Goal: Task Accomplishment & Management: Complete application form

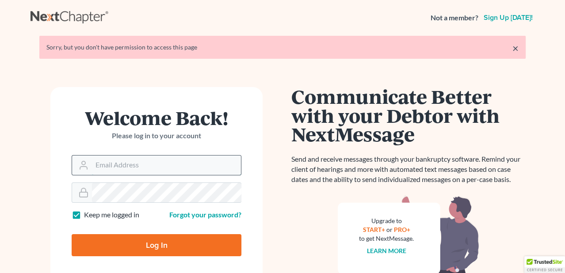
drag, startPoint x: 0, startPoint y: 0, endPoint x: 159, endPoint y: 169, distance: 232.3
click at [159, 169] on input "Email Address" at bounding box center [166, 165] width 149 height 19
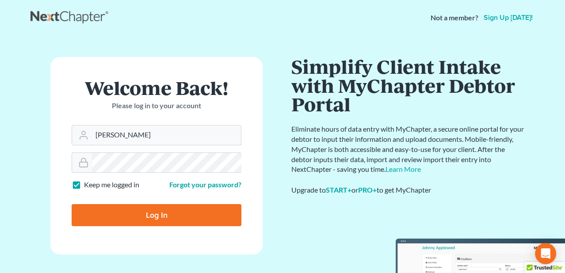
type input "[PERSON_NAME][EMAIL_ADDRESS][DOMAIN_NAME]"
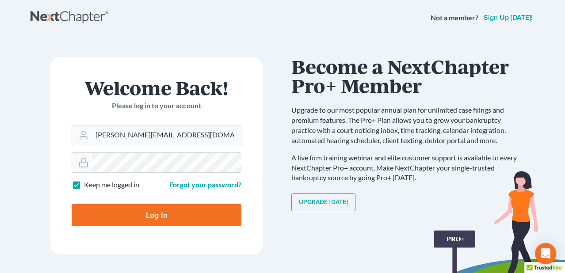
click at [72, 204] on input "Log In" at bounding box center [157, 215] width 170 height 22
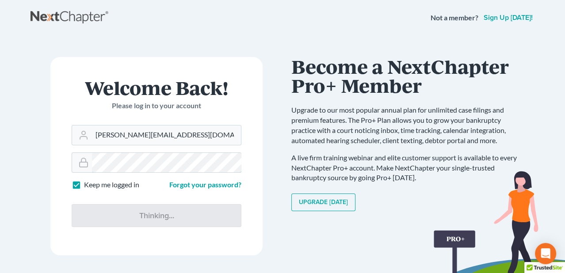
type input "Thinking..."
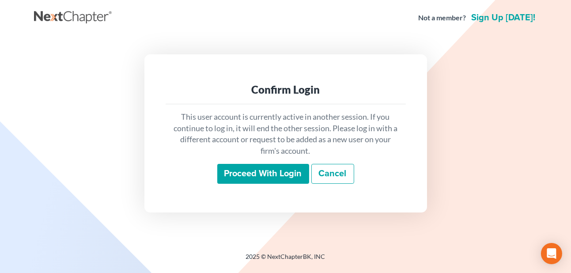
click at [245, 173] on input "Proceed with login" at bounding box center [263, 174] width 92 height 20
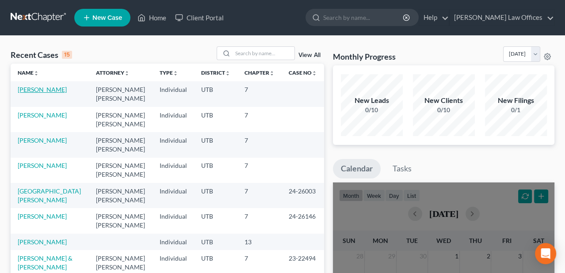
click at [53, 92] on link "[PERSON_NAME]" at bounding box center [42, 90] width 49 height 8
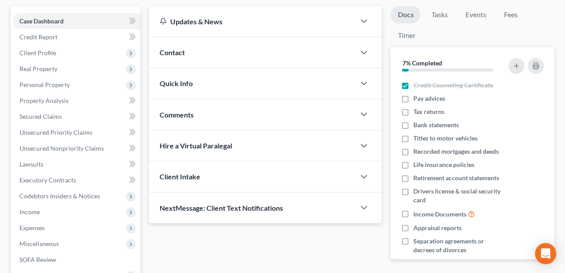
scroll to position [44, 0]
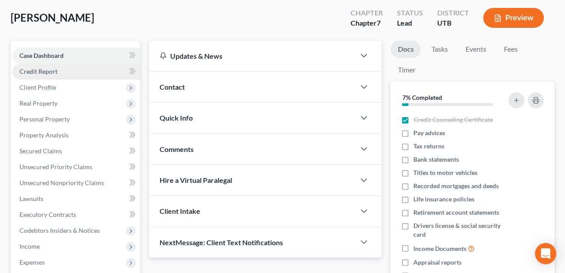
click at [52, 75] on link "Credit Report" at bounding box center [76, 72] width 128 height 16
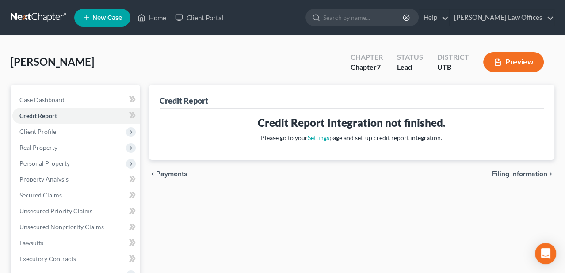
click at [501, 174] on span "Filing Information" at bounding box center [519, 174] width 55 height 7
select select "1"
select select "0"
select select "46"
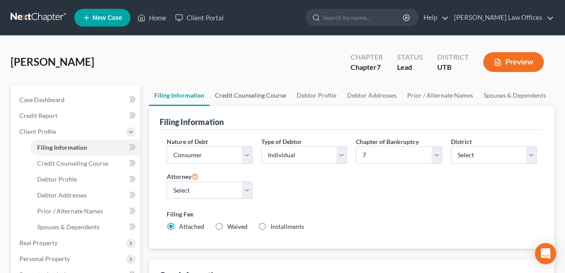
click at [235, 93] on link "Credit Counseling Course" at bounding box center [250, 95] width 82 height 21
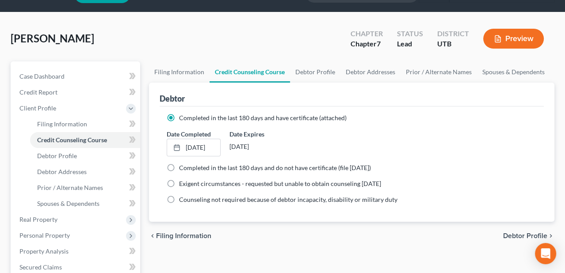
scroll to position [44, 0]
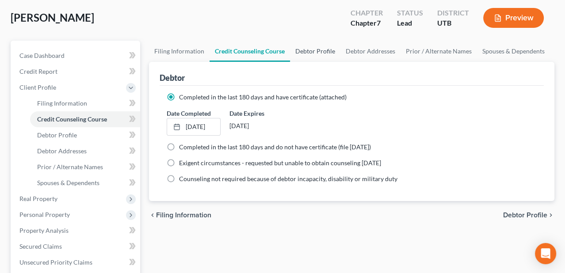
click at [321, 50] on link "Debtor Profile" at bounding box center [315, 51] width 50 height 21
select select "1"
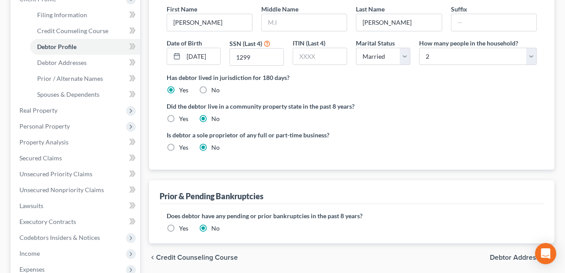
scroll to position [177, 0]
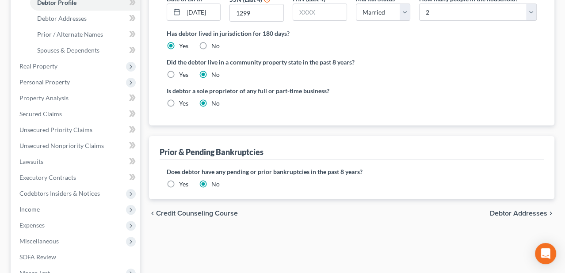
click at [499, 212] on span "Debtor Addresses" at bounding box center [518, 213] width 57 height 7
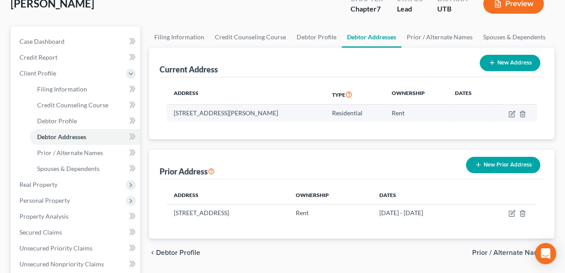
scroll to position [44, 0]
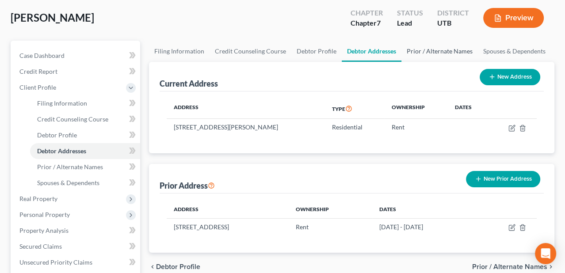
click at [435, 51] on link "Prior / Alternate Names" at bounding box center [439, 51] width 76 height 21
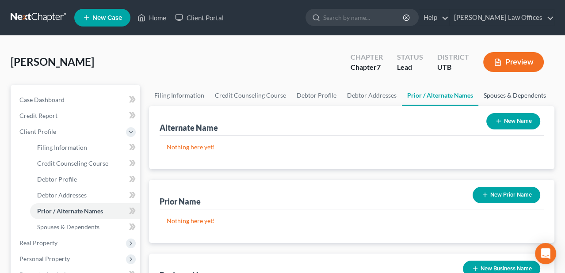
drag, startPoint x: 533, startPoint y: 94, endPoint x: 531, endPoint y: 98, distance: 4.8
click at [533, 94] on link "Spouses & Dependents" at bounding box center [514, 95] width 73 height 21
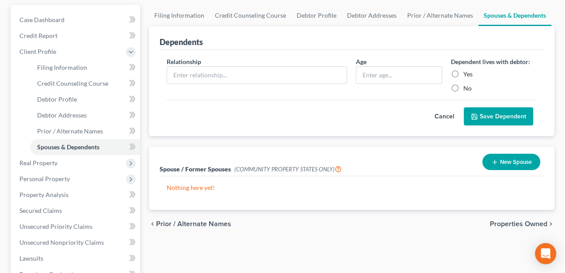
scroll to position [88, 0]
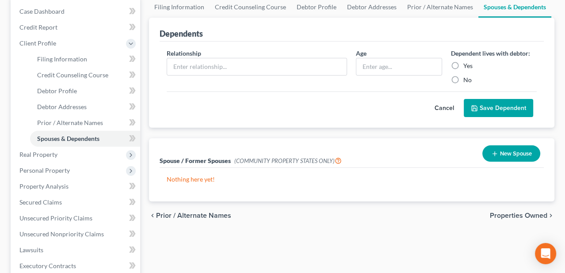
click at [521, 216] on span "Properties Owned" at bounding box center [518, 215] width 57 height 7
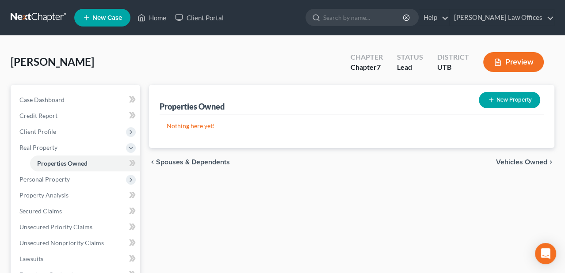
click at [526, 163] on span "Vehicles Owned" at bounding box center [521, 162] width 51 height 7
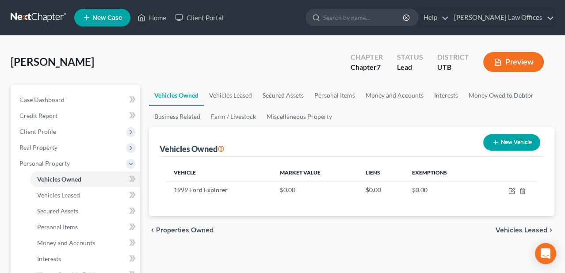
click at [514, 228] on span "Vehicles Leased" at bounding box center [521, 230] width 52 height 7
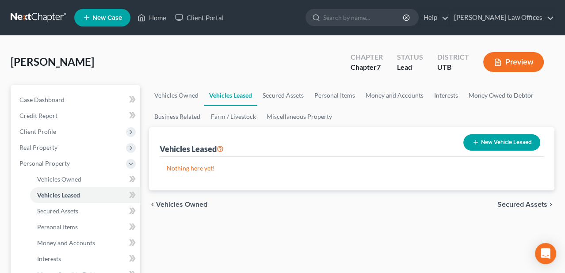
click at [529, 205] on span "Secured Assets" at bounding box center [522, 204] width 50 height 7
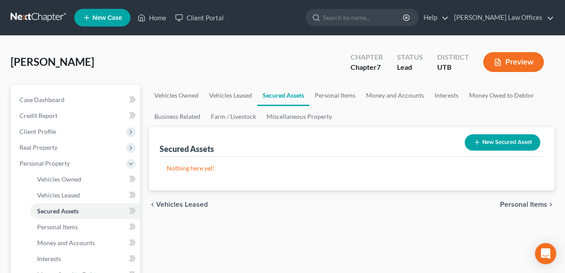
click at [529, 205] on span "Personal Items" at bounding box center [523, 204] width 47 height 7
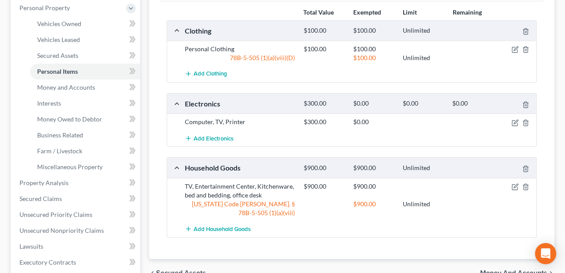
scroll to position [177, 0]
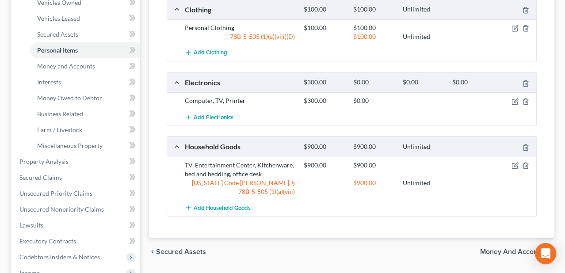
click at [499, 248] on span "Money and Accounts" at bounding box center [513, 251] width 67 height 7
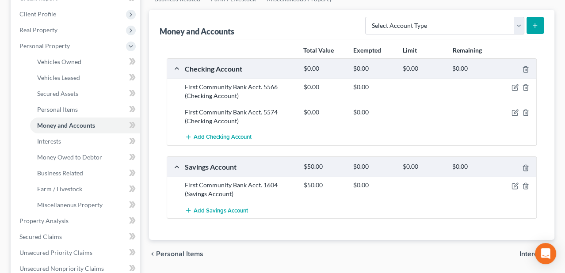
scroll to position [133, 0]
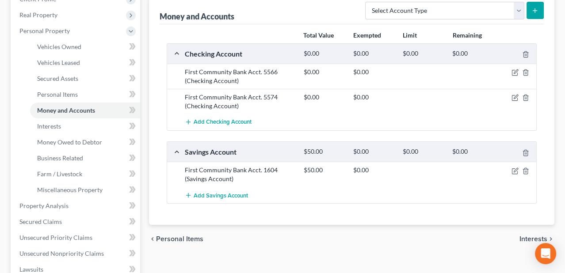
click at [529, 239] on span "Interests" at bounding box center [533, 239] width 28 height 7
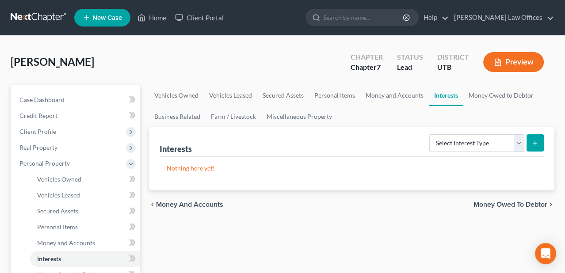
click at [536, 202] on span "Money Owed to Debtor" at bounding box center [510, 204] width 74 height 7
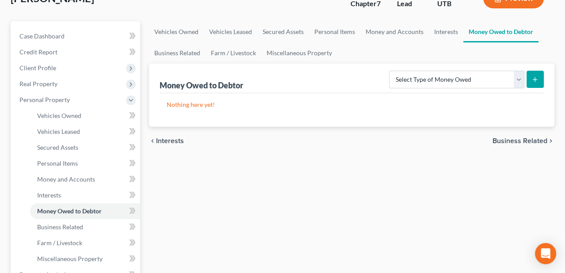
scroll to position [44, 0]
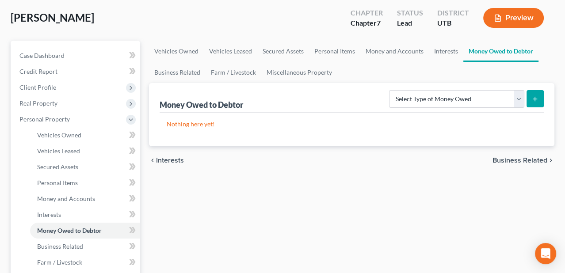
click at [530, 161] on span "Business Related" at bounding box center [519, 160] width 55 height 7
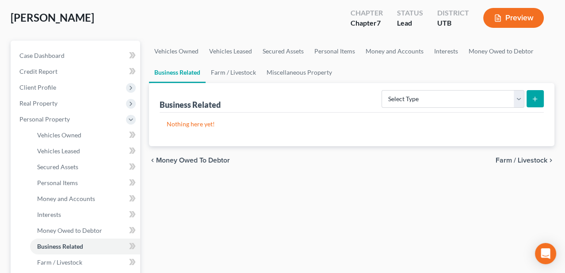
click at [529, 162] on span "Farm / Livestock" at bounding box center [521, 160] width 52 height 7
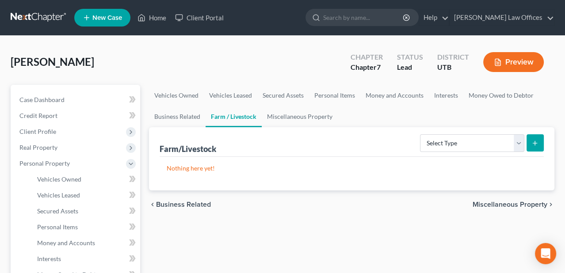
click at [514, 202] on span "Miscellaneous Property" at bounding box center [509, 204] width 75 height 7
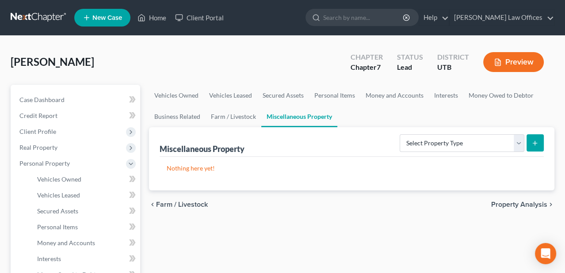
click at [514, 202] on span "Property Analysis" at bounding box center [519, 204] width 56 height 7
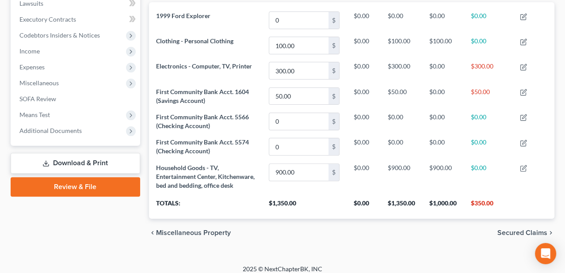
scroll to position [255, 0]
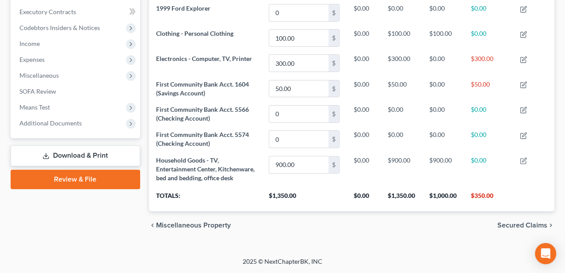
click at [509, 223] on span "Secured Claims" at bounding box center [522, 225] width 50 height 7
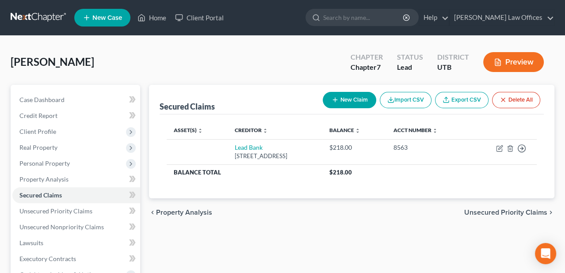
click at [510, 212] on span "Unsecured Priority Claims" at bounding box center [505, 212] width 83 height 7
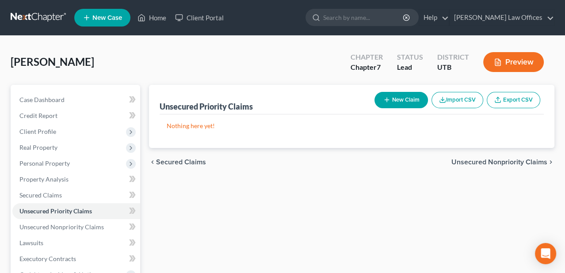
click at [518, 160] on span "Unsecured Nonpriority Claims" at bounding box center [499, 162] width 96 height 7
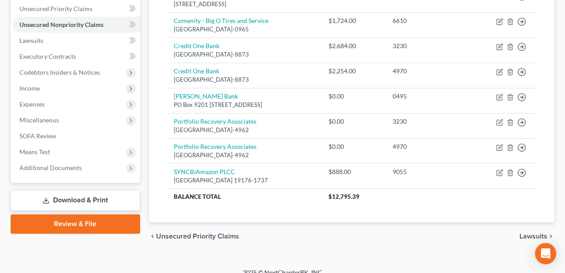
scroll to position [212, 0]
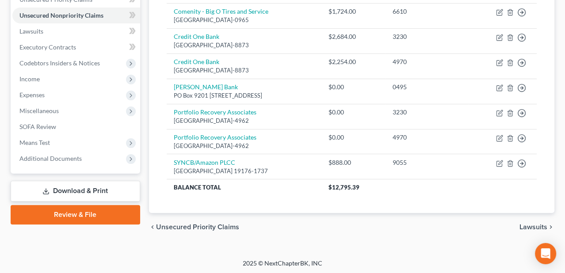
click at [542, 224] on span "Lawsuits" at bounding box center [533, 227] width 28 height 7
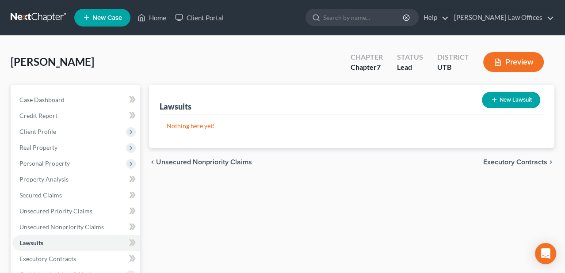
click at [533, 162] on span "Executory Contracts" at bounding box center [515, 162] width 64 height 7
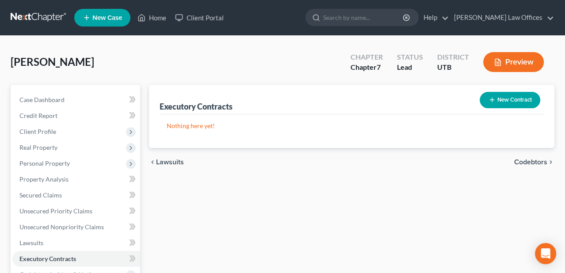
click at [533, 161] on span "Codebtors" at bounding box center [530, 162] width 33 height 7
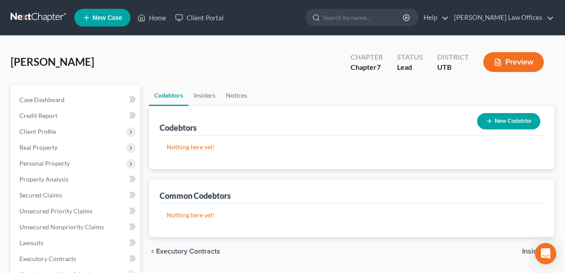
scroll to position [44, 0]
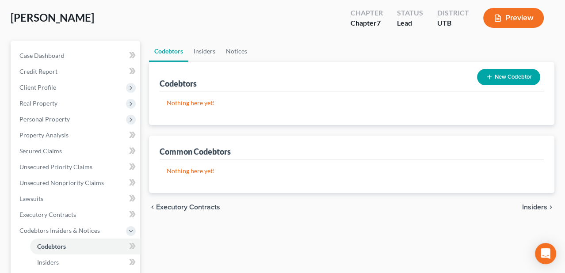
click at [531, 200] on div "chevron_left Executory Contracts Insiders chevron_right" at bounding box center [352, 207] width 406 height 28
click at [530, 212] on div "chevron_left Executory Contracts Insiders chevron_right" at bounding box center [352, 207] width 406 height 28
click at [533, 207] on span "Insiders" at bounding box center [534, 207] width 25 height 7
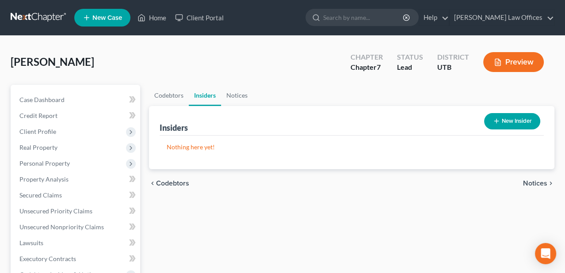
click at [546, 183] on span "Notices" at bounding box center [535, 183] width 24 height 7
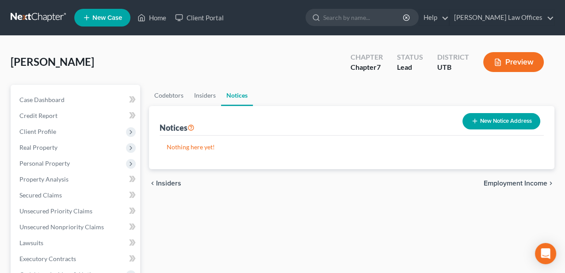
click at [540, 180] on span "Employment Income" at bounding box center [515, 183] width 64 height 7
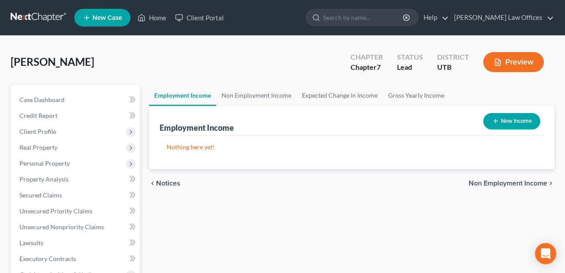
click at [514, 183] on span "Non Employment Income" at bounding box center [507, 183] width 79 height 7
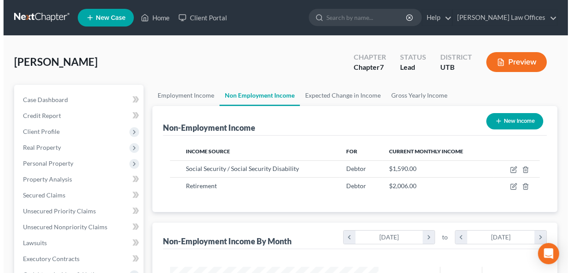
scroll to position [157, 226]
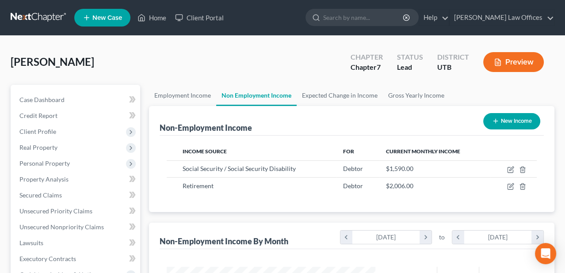
click at [418, 120] on div "Non-Employment Income New Income" at bounding box center [352, 121] width 384 height 30
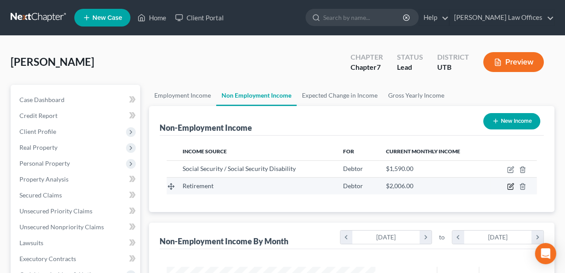
click at [508, 184] on icon "button" at bounding box center [509, 186] width 5 height 5
select select "3"
select select "0"
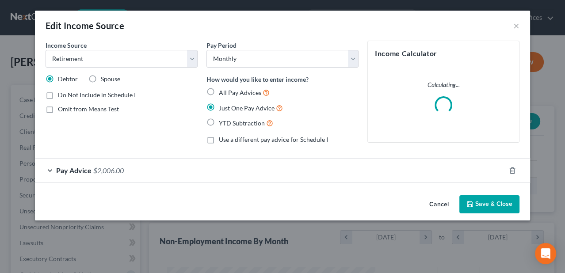
scroll to position [157, 229]
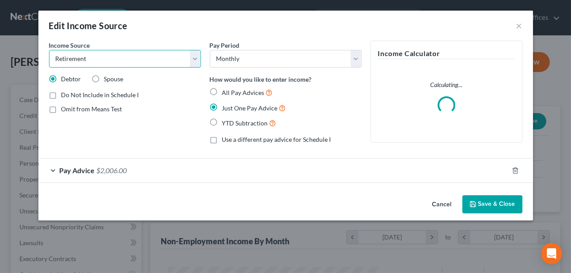
click at [197, 56] on select "Select Unemployment Disability (from employer) Pension Retirement Social Securi…" at bounding box center [125, 59] width 152 height 18
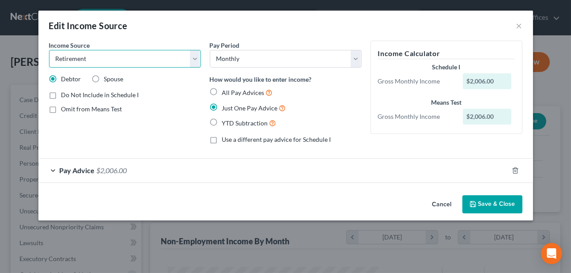
click at [49, 50] on select "Select Unemployment Disability (from employer) Pension Retirement Social Securi…" at bounding box center [125, 59] width 152 height 18
click at [499, 198] on button "Save & Close" at bounding box center [493, 204] width 60 height 19
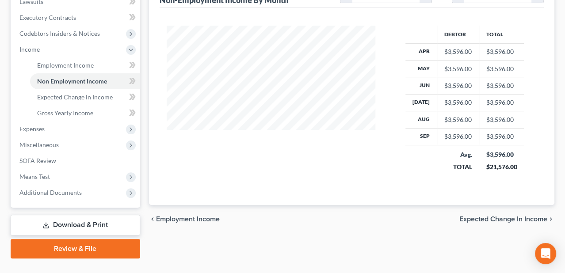
scroll to position [259, 0]
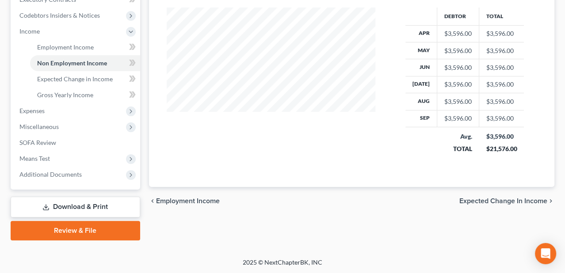
click at [495, 198] on span "Expected Change in Income" at bounding box center [503, 201] width 88 height 7
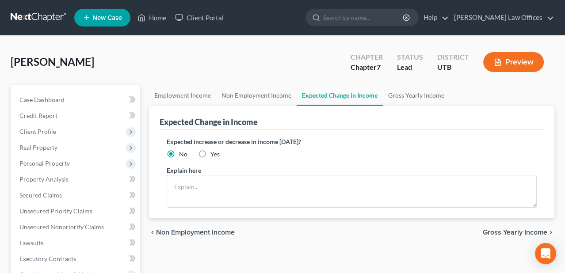
click at [510, 229] on span "Gross Yearly Income" at bounding box center [515, 232] width 65 height 7
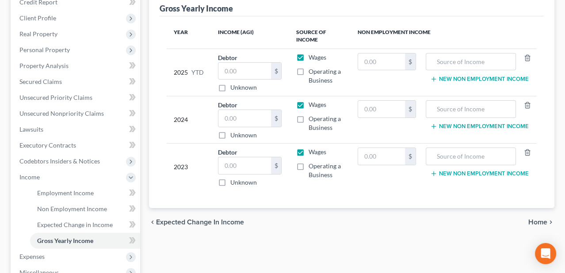
scroll to position [133, 0]
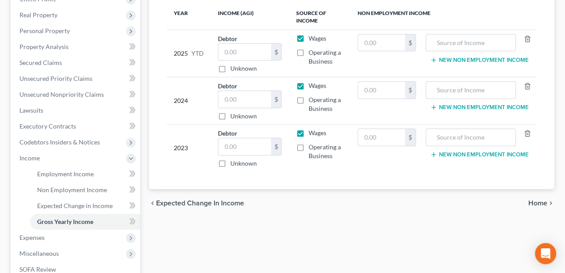
click at [543, 200] on span "Home" at bounding box center [537, 203] width 19 height 7
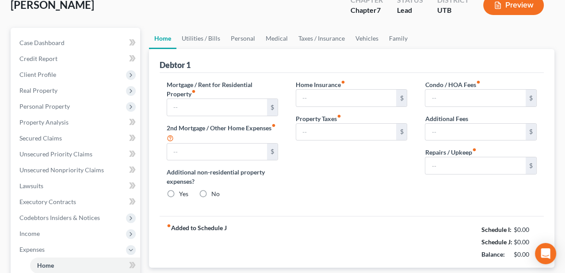
type input "0.00"
radio input "true"
type input "16.25"
type input "0.00"
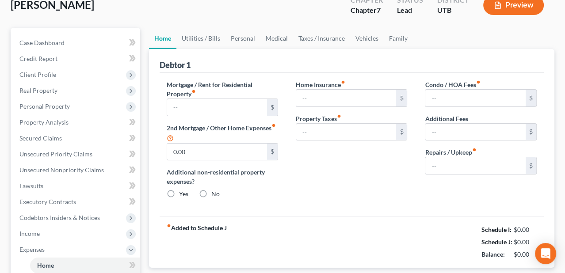
type input "0.00"
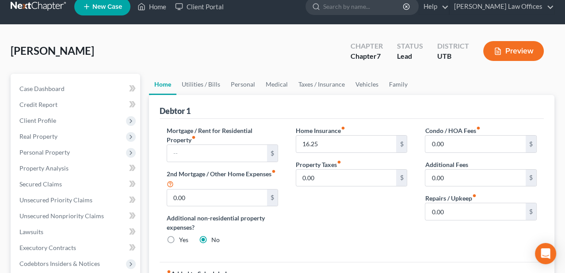
scroll to position [88, 0]
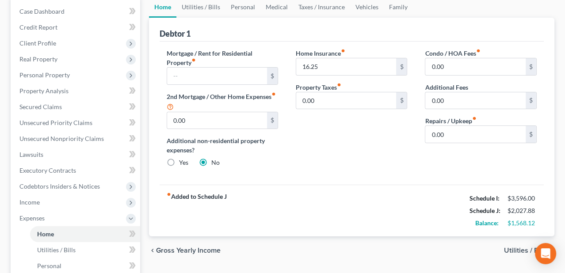
click at [516, 249] on span "Utilities / Bills" at bounding box center [525, 250] width 43 height 7
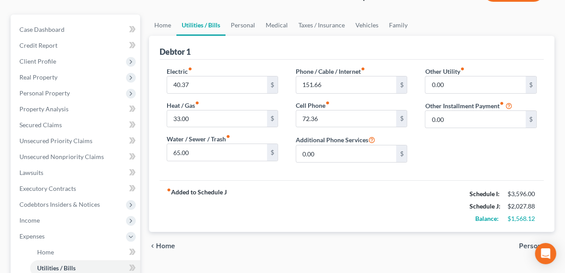
scroll to position [88, 0]
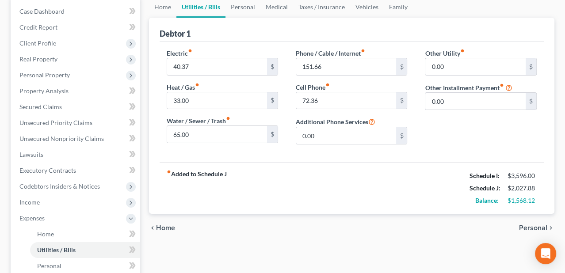
click at [534, 227] on span "Personal" at bounding box center [533, 227] width 28 height 7
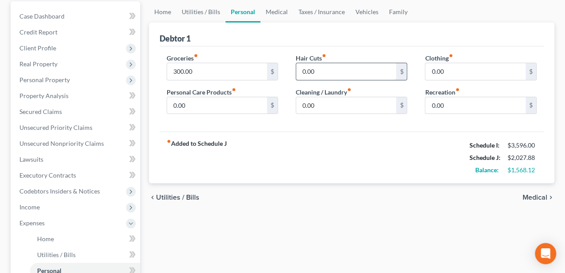
scroll to position [88, 0]
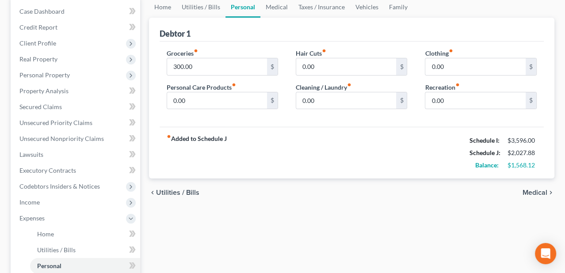
click at [545, 189] on span "Medical" at bounding box center [534, 192] width 25 height 7
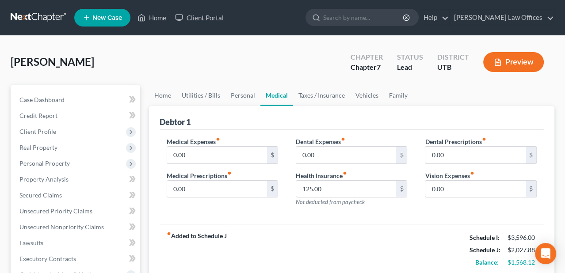
scroll to position [88, 0]
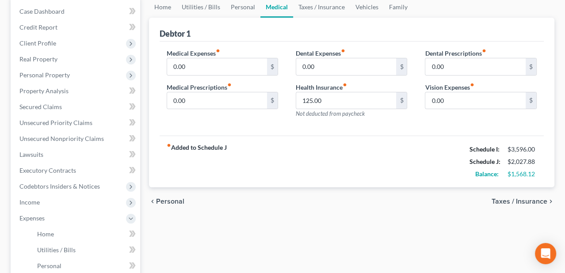
click at [515, 200] on span "Taxes / Insurance" at bounding box center [519, 201] width 56 height 7
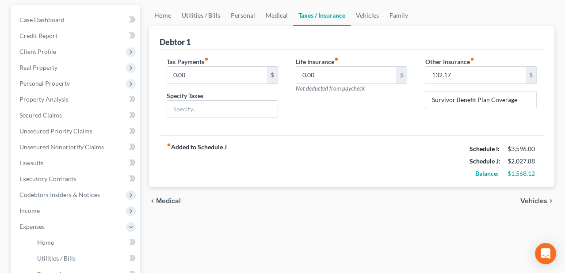
scroll to position [88, 0]
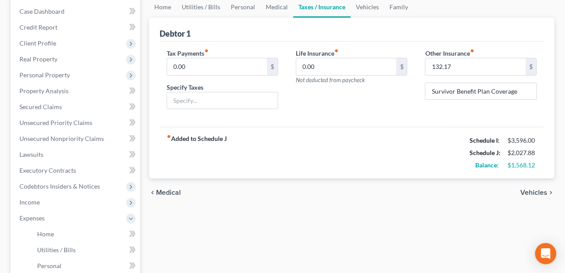
click at [534, 191] on span "Vehicles" at bounding box center [533, 192] width 27 height 7
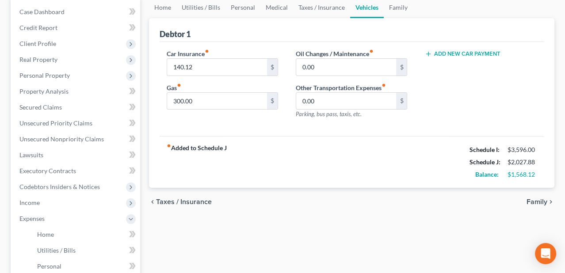
scroll to position [88, 0]
click at [535, 202] on span "Family" at bounding box center [536, 201] width 21 height 7
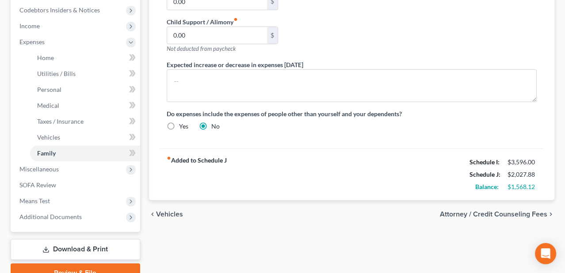
scroll to position [265, 0]
click at [539, 213] on span "Attorney / Credit Counseling Fees" at bounding box center [493, 213] width 107 height 7
select select "0"
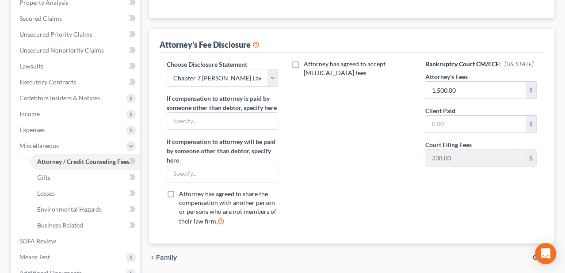
scroll to position [221, 0]
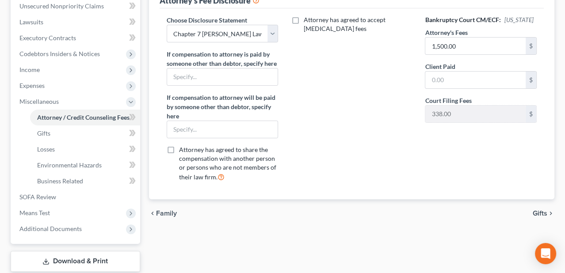
click at [545, 211] on span "Gifts" at bounding box center [540, 213] width 15 height 7
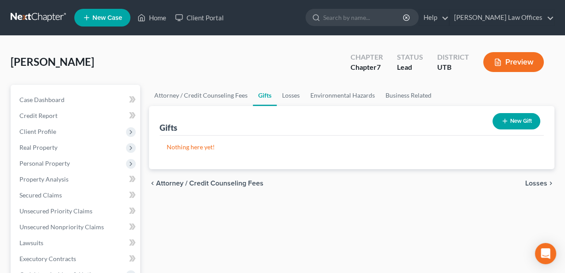
click at [540, 183] on span "Losses" at bounding box center [536, 183] width 22 height 7
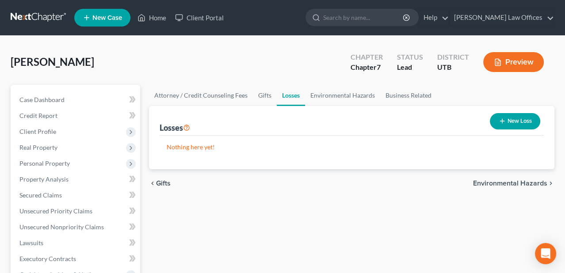
click at [540, 184] on span "Environmental Hazards" at bounding box center [510, 183] width 74 height 7
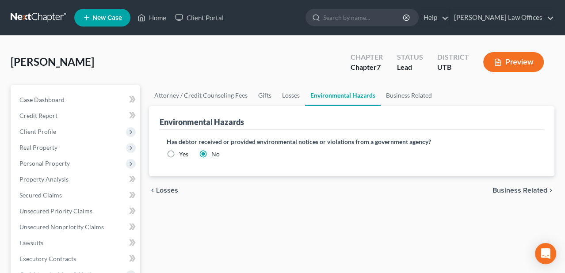
click at [529, 190] on span "Business Related" at bounding box center [519, 190] width 55 height 7
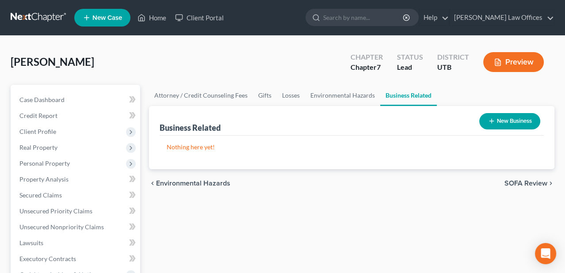
click at [541, 180] on span "SOFA Review" at bounding box center [525, 183] width 43 height 7
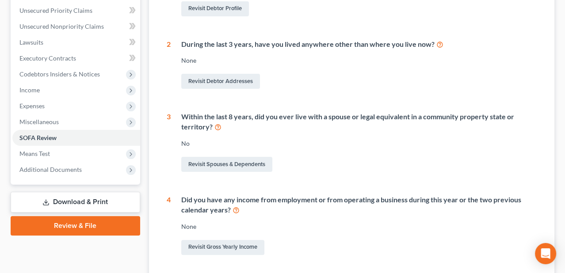
scroll to position [265, 0]
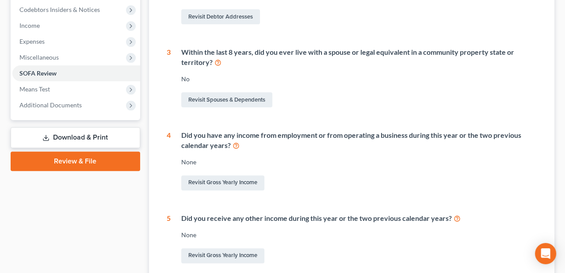
click at [421, 101] on div "Revisit Spouses & Dependents" at bounding box center [359, 100] width 356 height 19
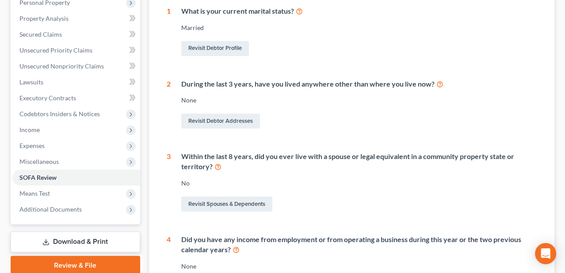
scroll to position [85, 0]
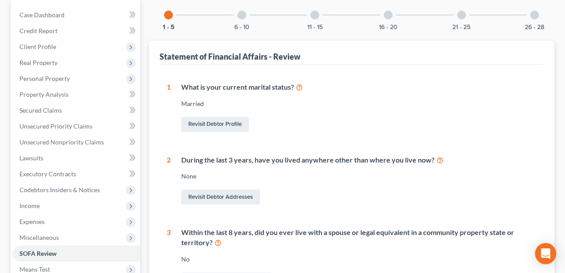
click at [244, 15] on div at bounding box center [241, 15] width 9 height 9
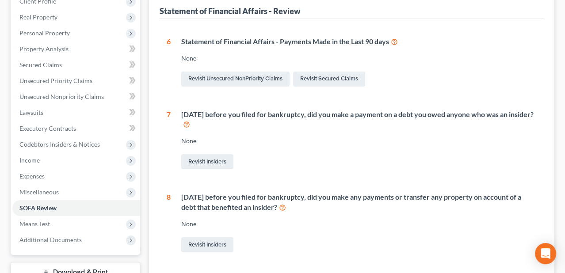
scroll to position [129, 0]
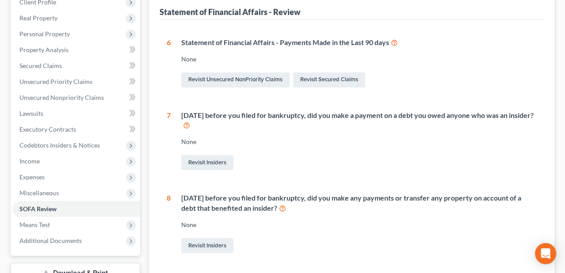
click at [551, 55] on div "Statement of Financial Affairs - Review 1 What is your current marital status? …" at bounding box center [352, 224] width 406 height 457
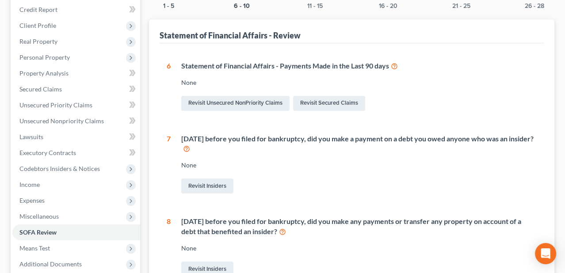
scroll to position [85, 0]
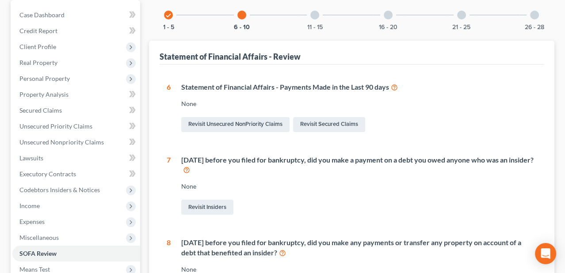
click at [315, 15] on div at bounding box center [314, 15] width 9 height 9
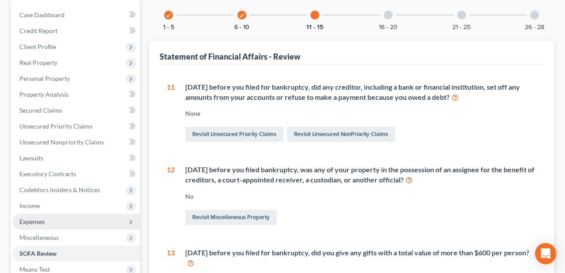
scroll to position [173, 0]
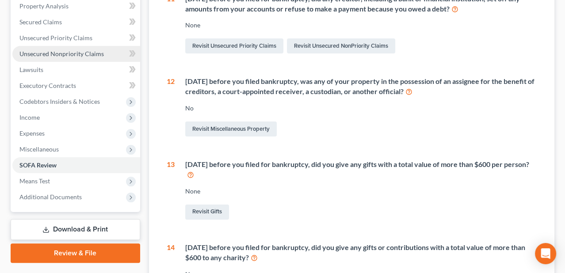
click at [85, 56] on span "Unsecured Nonpriority Claims" at bounding box center [61, 54] width 84 height 8
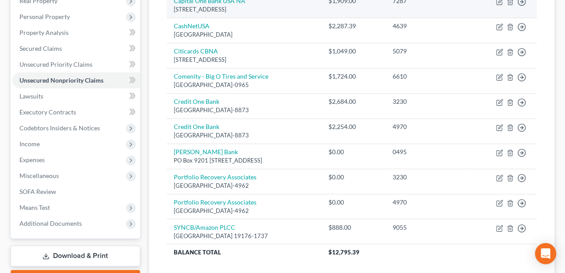
scroll to position [133, 0]
